Goal: Navigation & Orientation: Go to known website

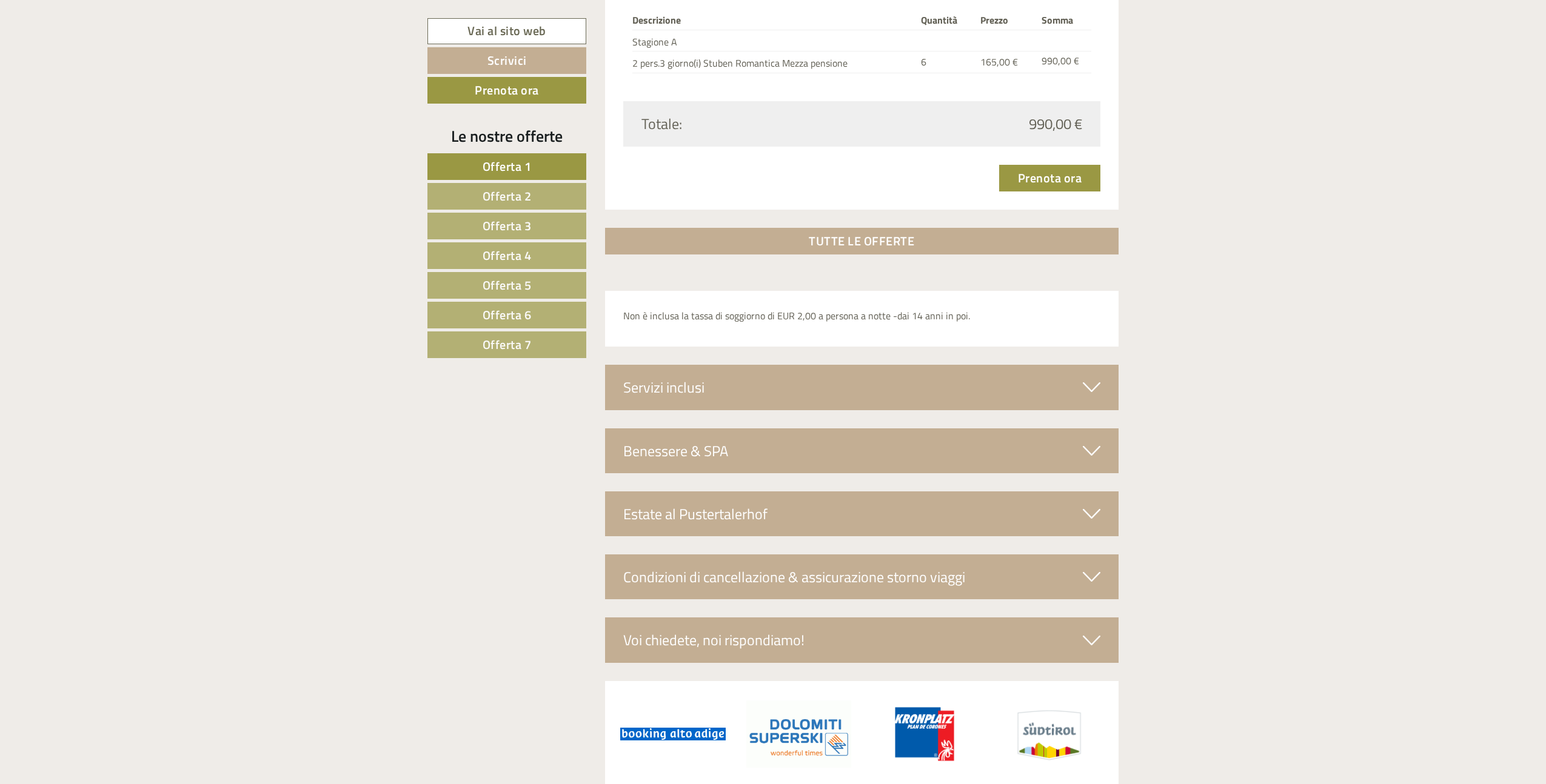
scroll to position [3978, 0]
click at [935, 448] on div "Benessere & SPA" at bounding box center [862, 449] width 514 height 45
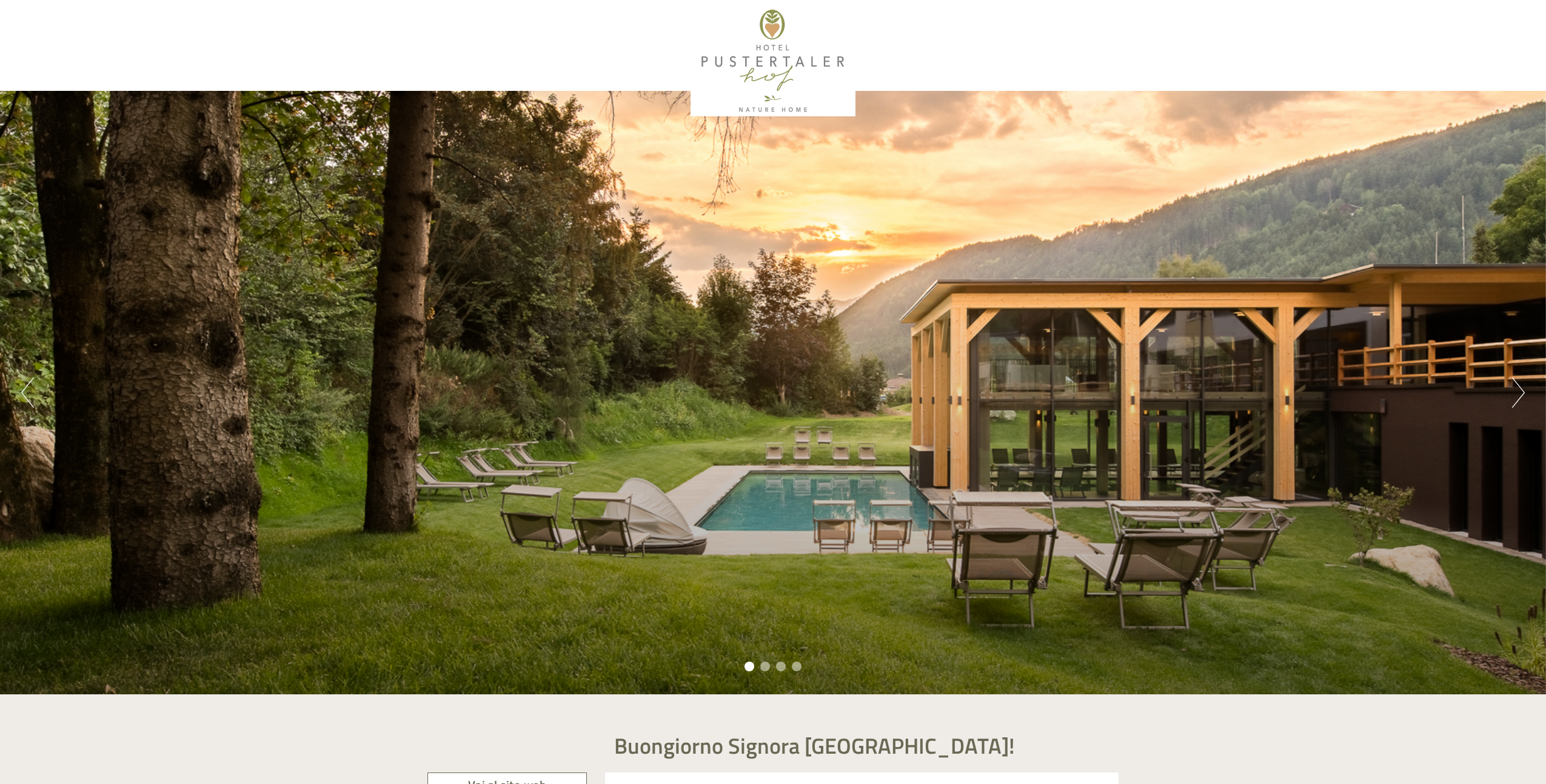
scroll to position [27, 0]
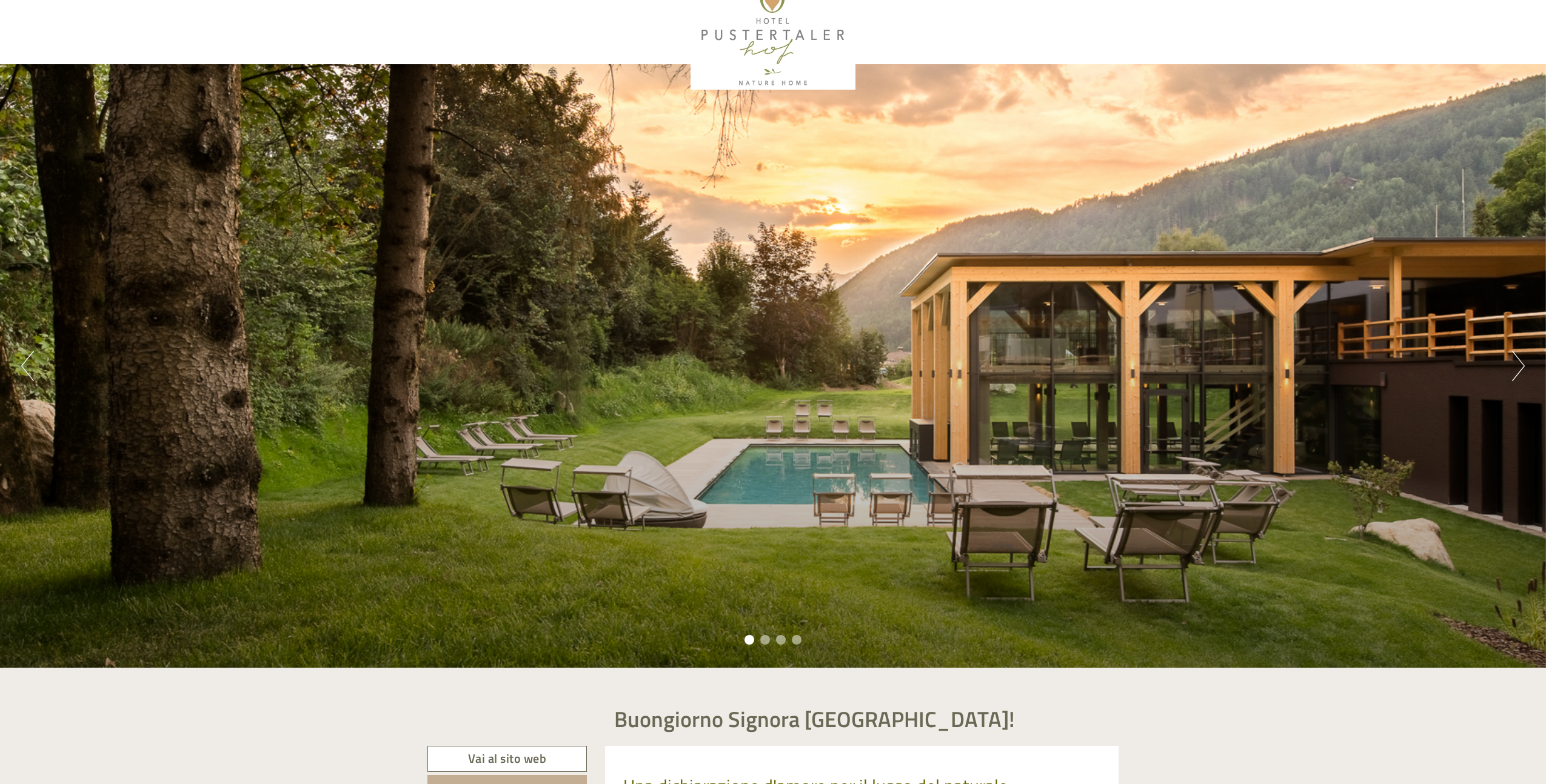
click at [781, 24] on div at bounding box center [773, 35] width 679 height 110
drag, startPoint x: 774, startPoint y: 14, endPoint x: 770, endPoint y: 25, distance: 11.7
click at [772, 19] on div at bounding box center [773, 35] width 679 height 110
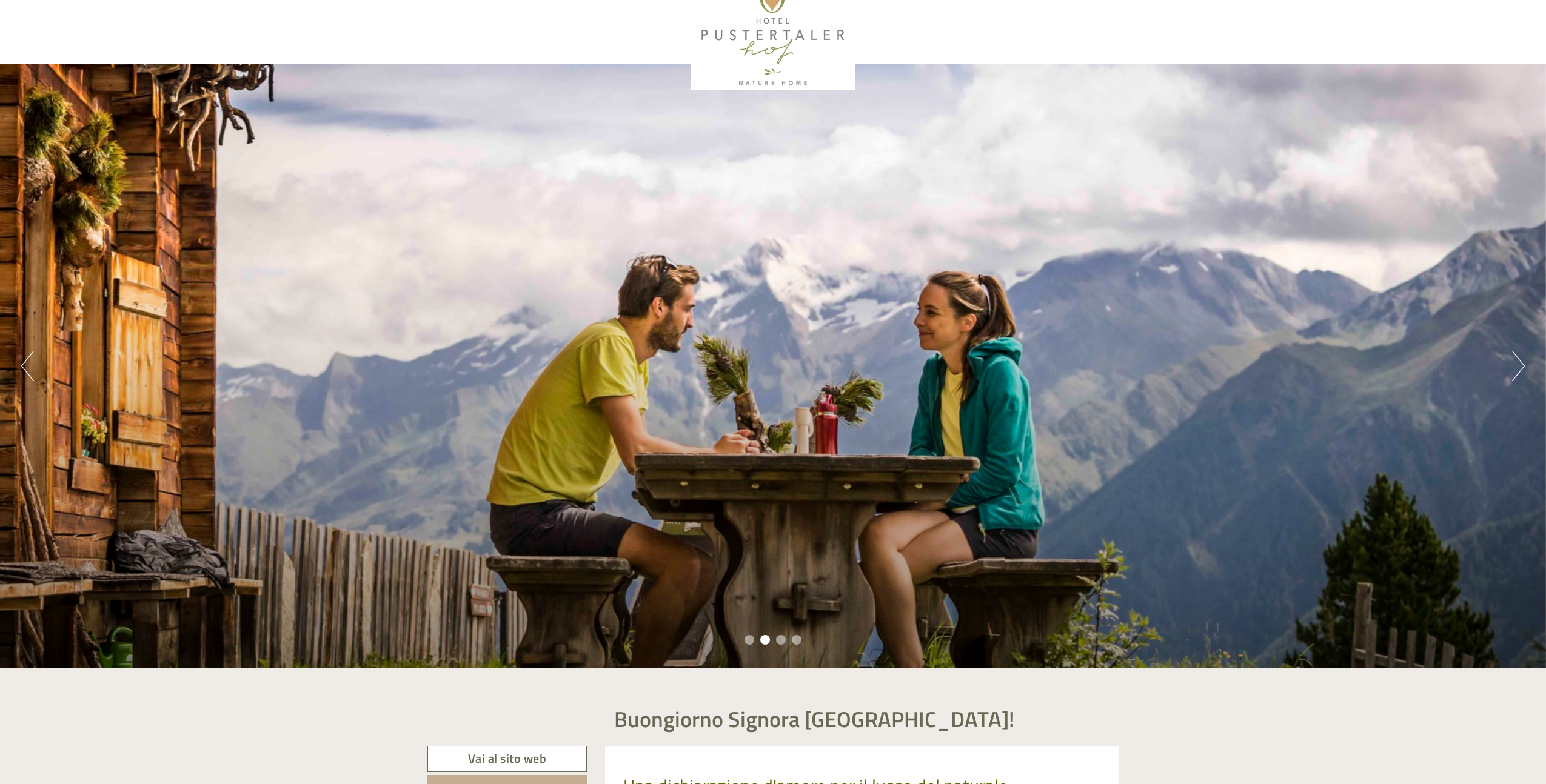
click at [764, 85] on div at bounding box center [773, 35] width 679 height 110
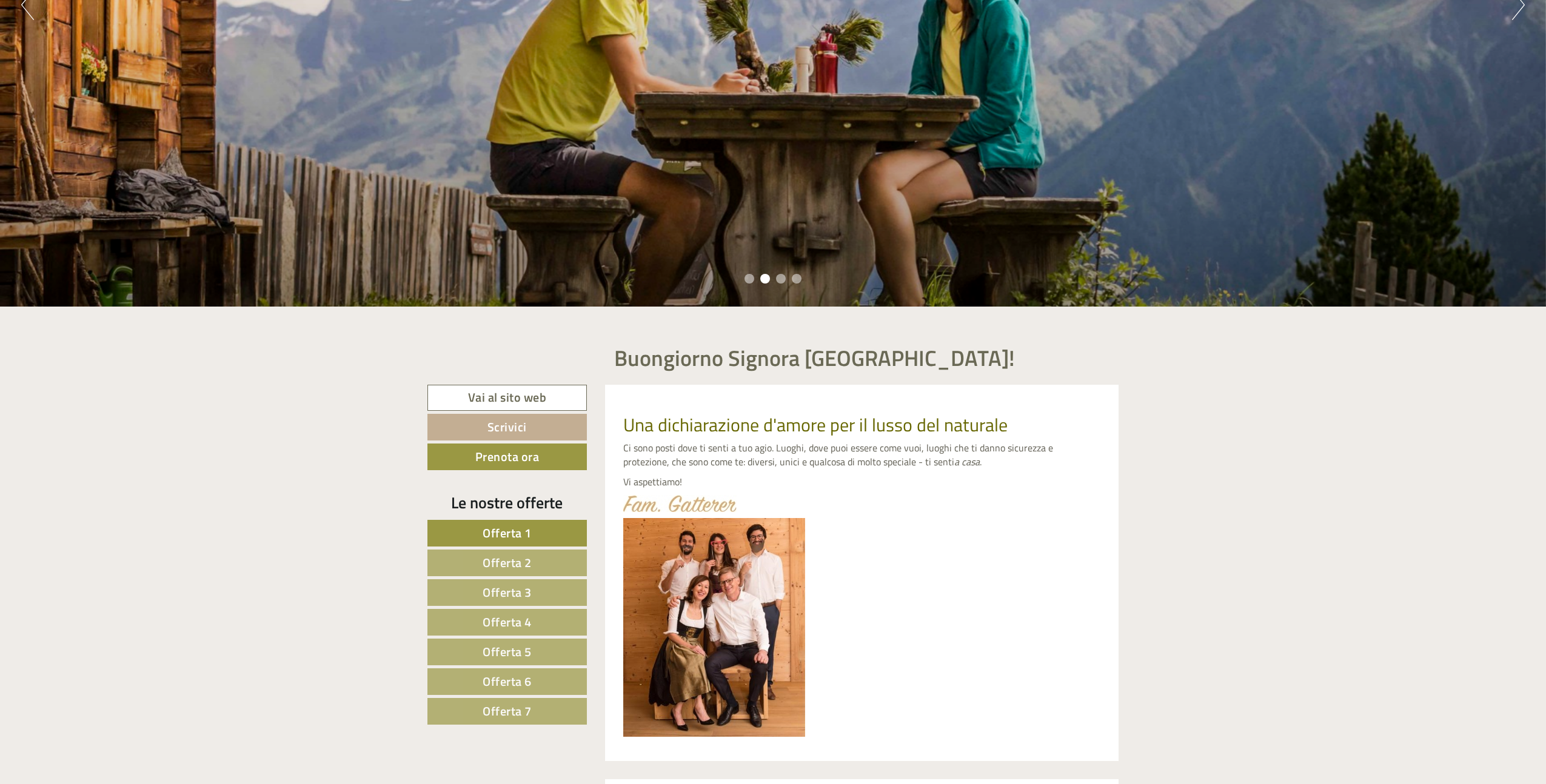
scroll to position [393, 0]
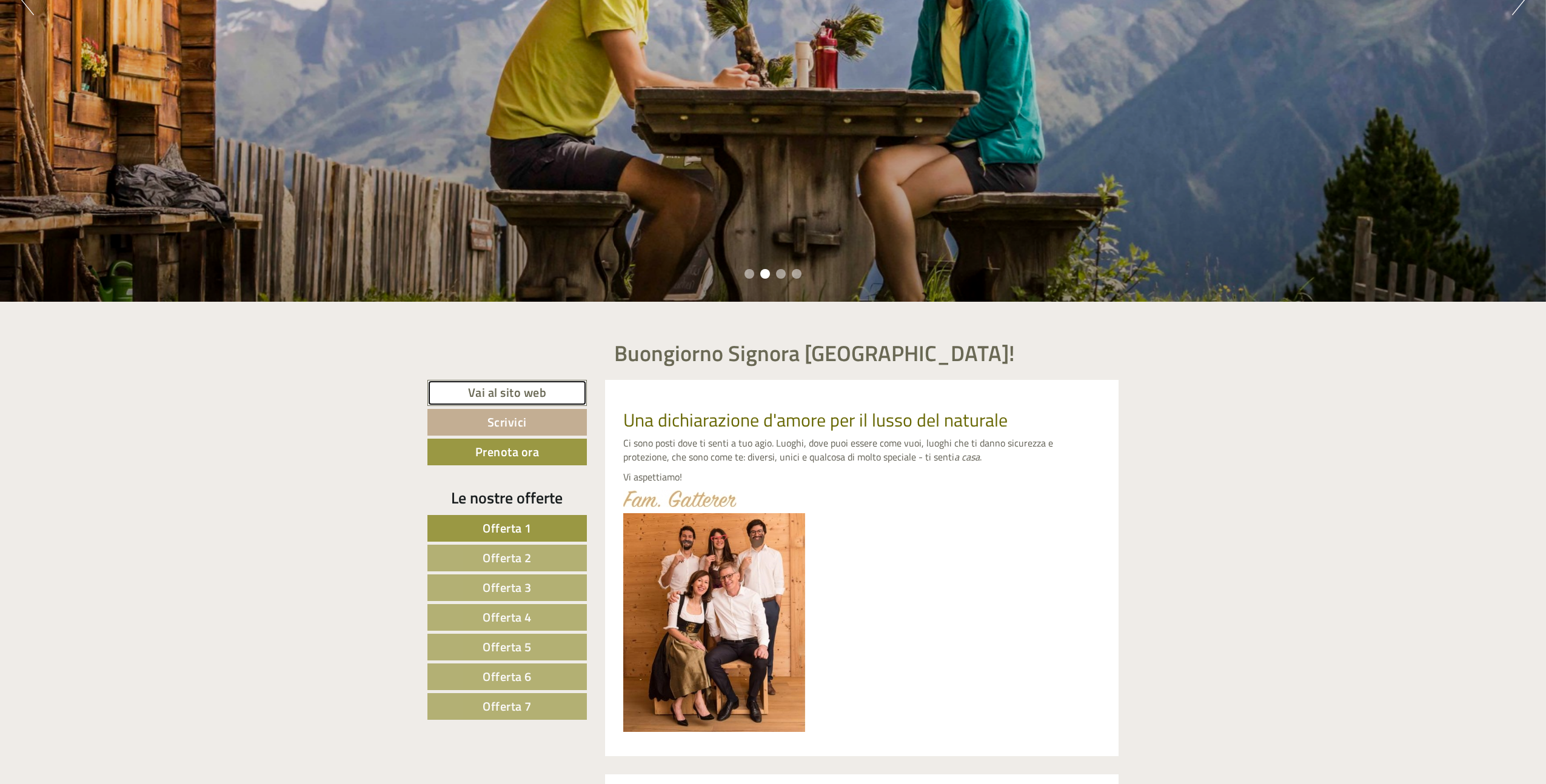
click at [520, 393] on link "Vai al sito web" at bounding box center [507, 393] width 159 height 26
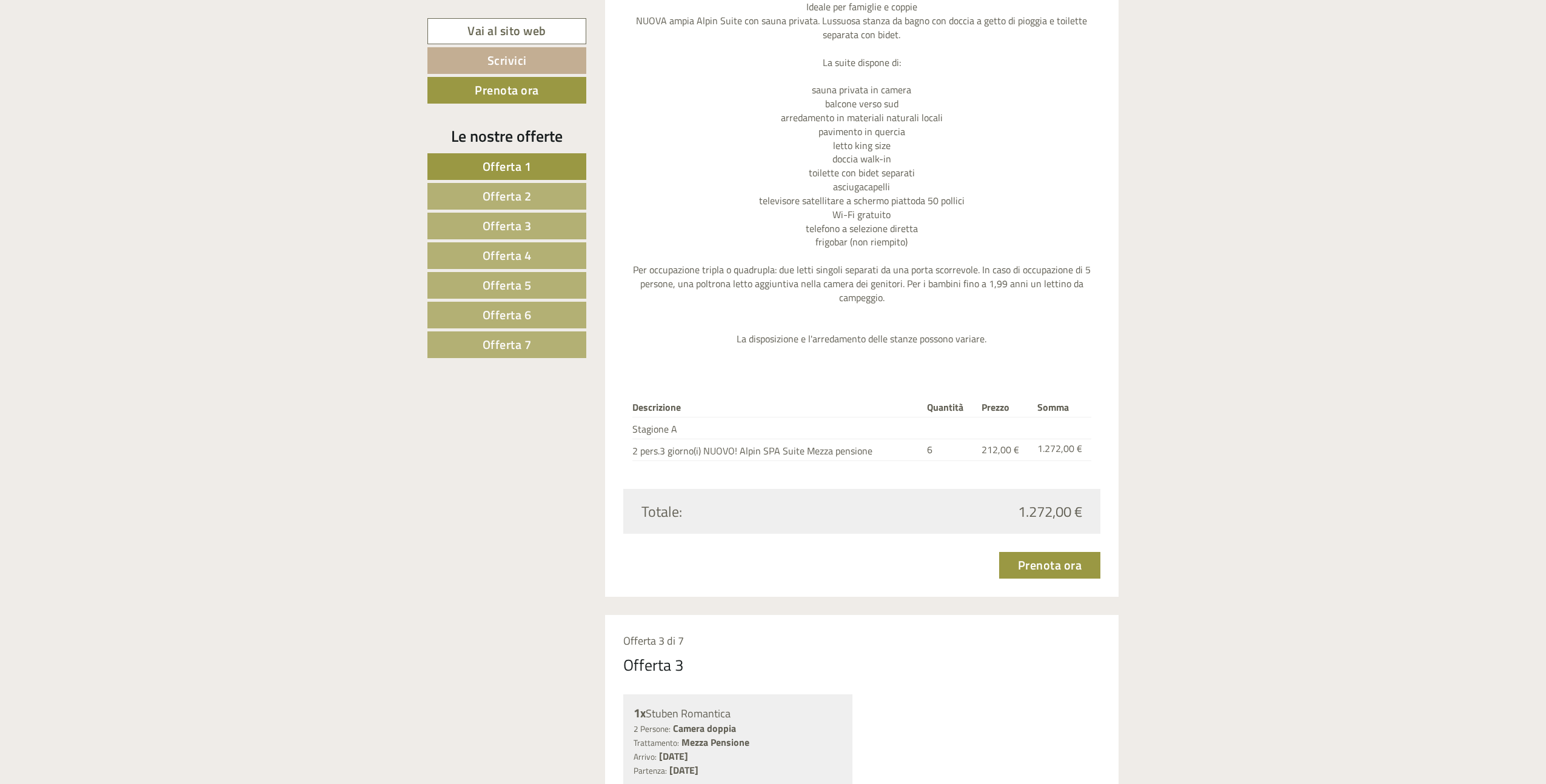
scroll to position [2596, 0]
